Goal: Task Accomplishment & Management: Use online tool/utility

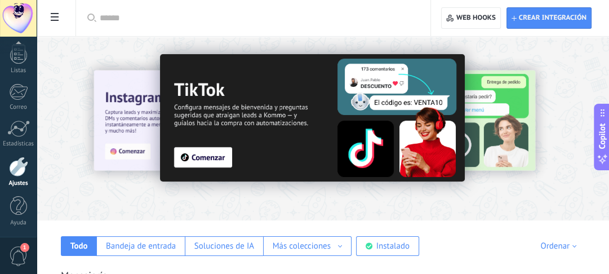
click at [239, 32] on div at bounding box center [257, 18] width 315 height 36
click at [118, 83] on div at bounding box center [46, 127] width 247 height 101
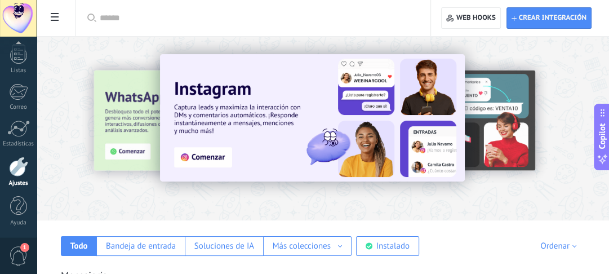
click at [117, 136] on div at bounding box center [46, 127] width 247 height 101
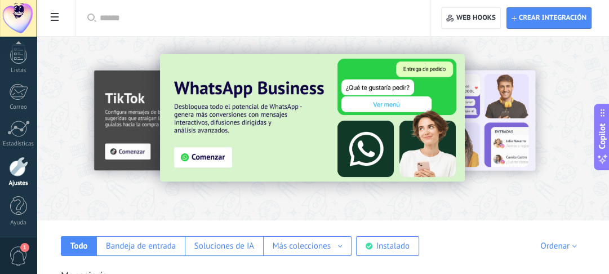
click at [212, 156] on img at bounding box center [312, 117] width 305 height 127
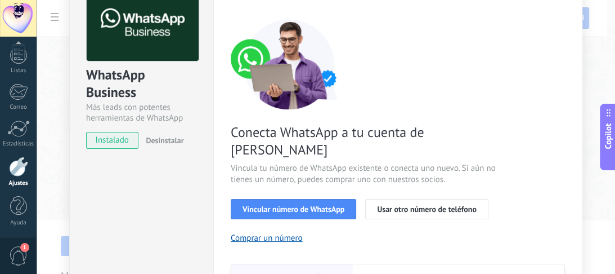
scroll to position [90, 0]
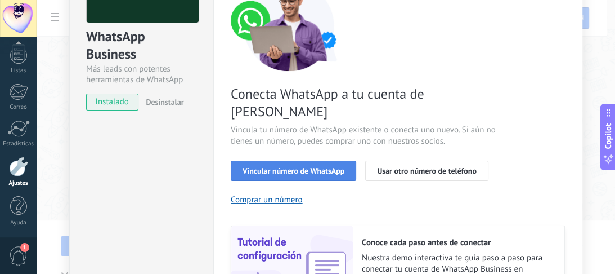
click at [295, 167] on span "Vincular número de WhatsApp" at bounding box center [294, 171] width 102 height 8
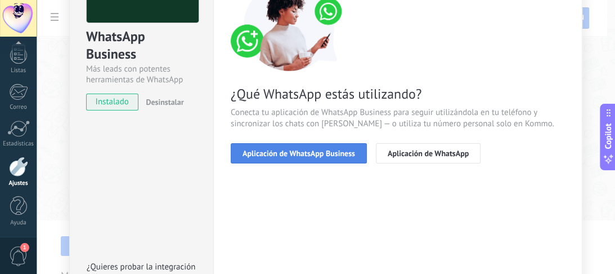
scroll to position [45, 0]
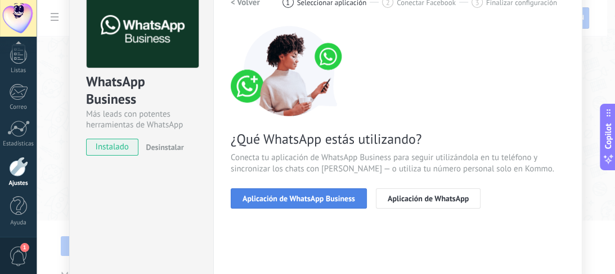
click at [317, 195] on span "Aplicación de WhatsApp Business" at bounding box center [299, 198] width 113 height 8
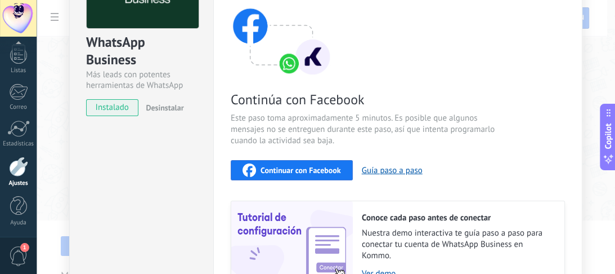
scroll to position [90, 0]
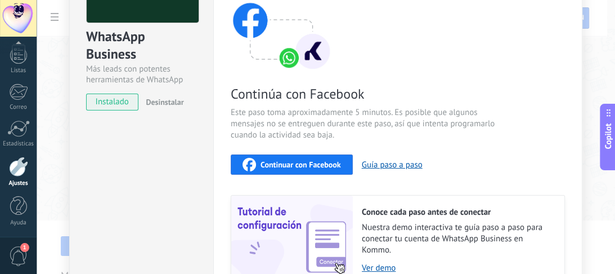
click at [315, 158] on div "Continuar con Facebook" at bounding box center [292, 165] width 99 height 14
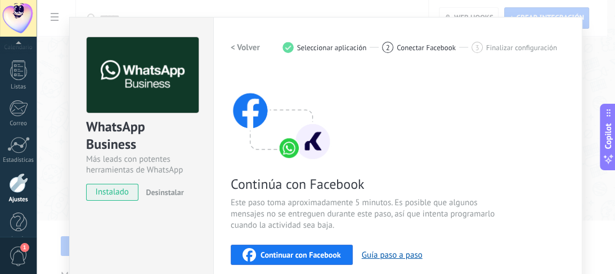
scroll to position [194, 0]
